Goal: Navigation & Orientation: Find specific page/section

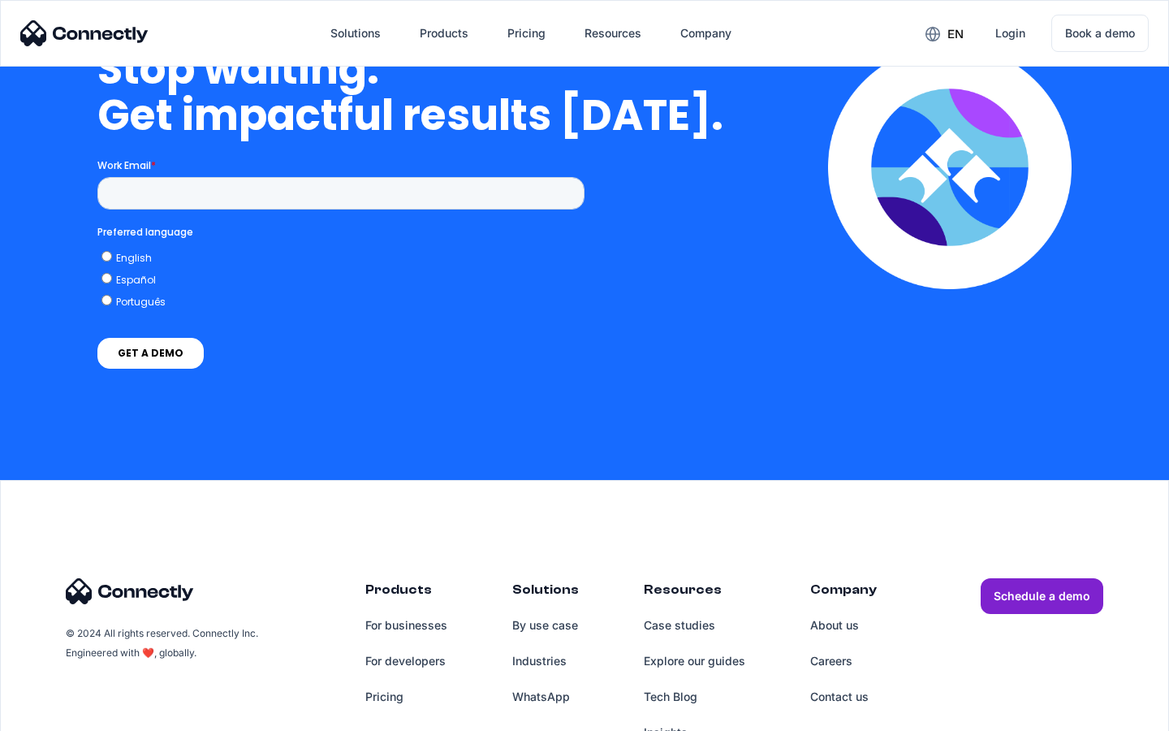
scroll to position [4121, 0]
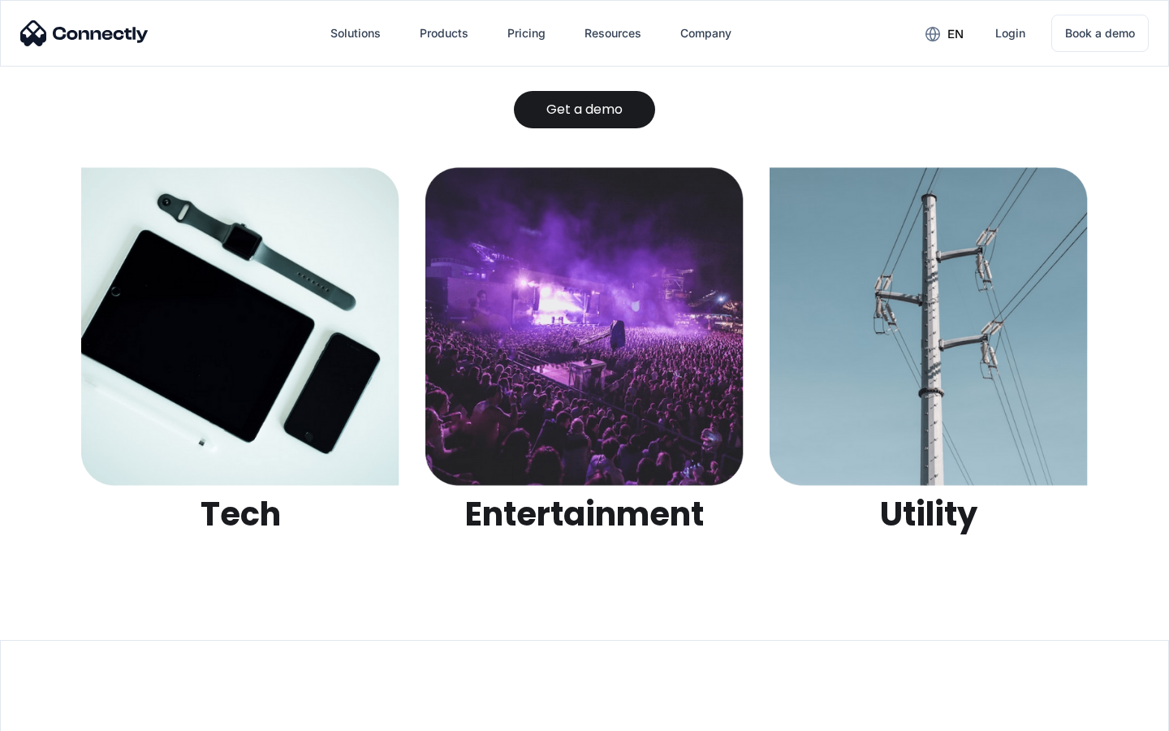
scroll to position [5124, 0]
